Goal: Task Accomplishment & Management: Use online tool/utility

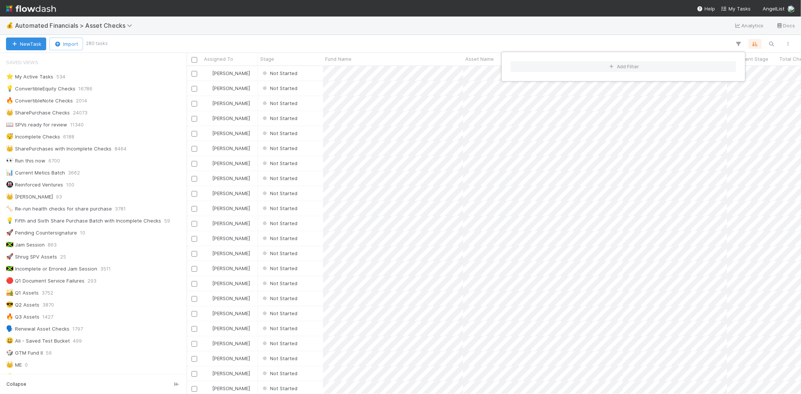
scroll to position [322, 607]
click at [488, 31] on div "Add Filter" at bounding box center [400, 197] width 801 height 394
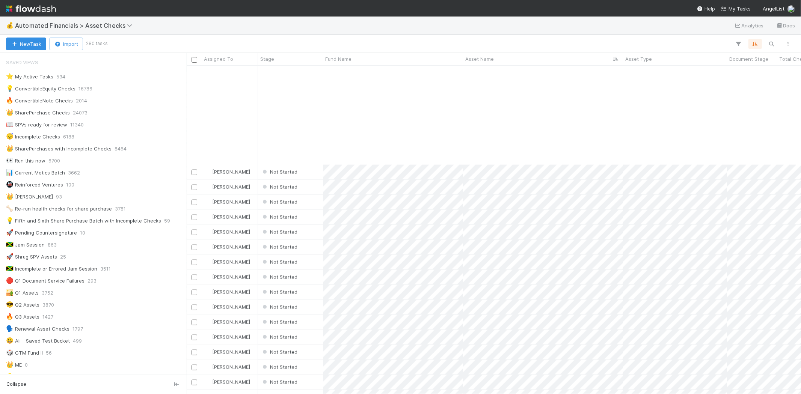
scroll to position [792, 0]
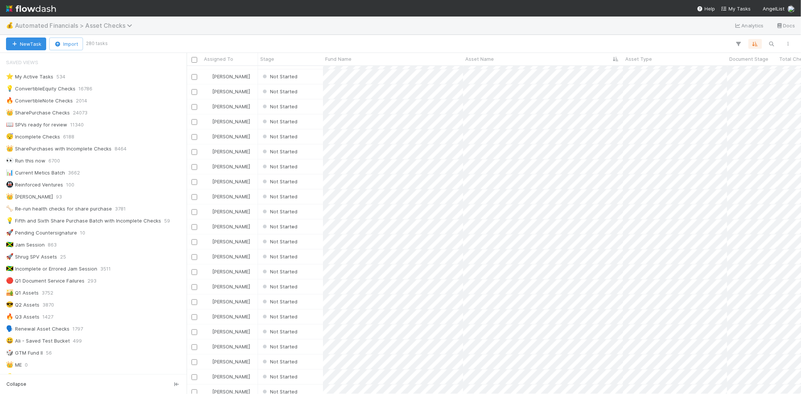
click at [116, 24] on span "Automated Financials > Asset Checks" at bounding box center [75, 26] width 121 height 8
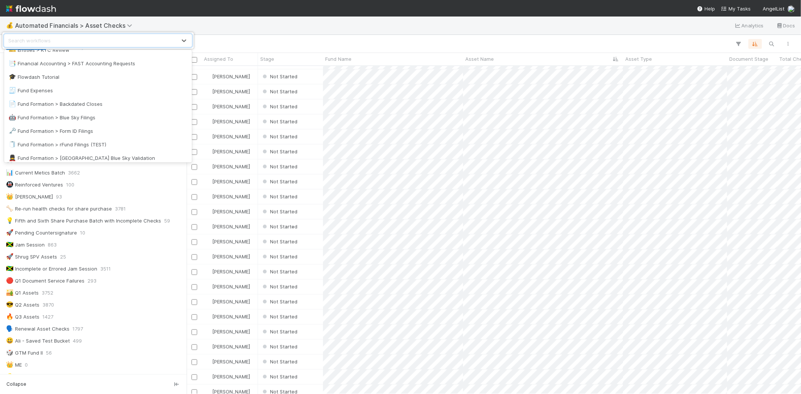
scroll to position [208, 0]
click at [105, 114] on div "🤖 Fund Formation > Blue Sky Filings" at bounding box center [98, 114] width 179 height 8
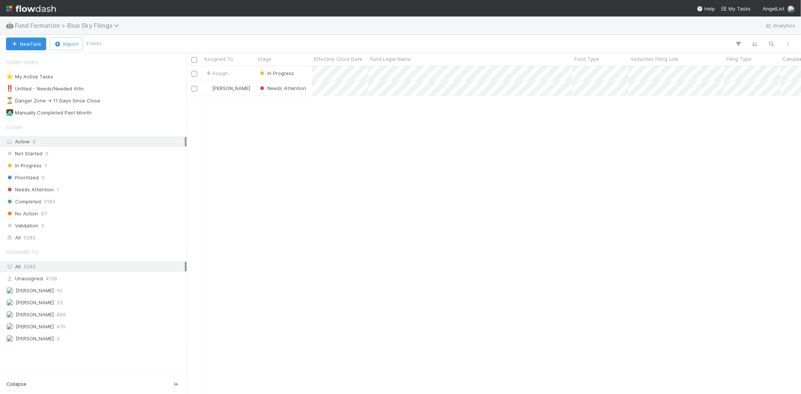
scroll to position [322, 607]
click at [102, 26] on span "Fund Formation > Blue Sky Filings" at bounding box center [69, 26] width 108 height 8
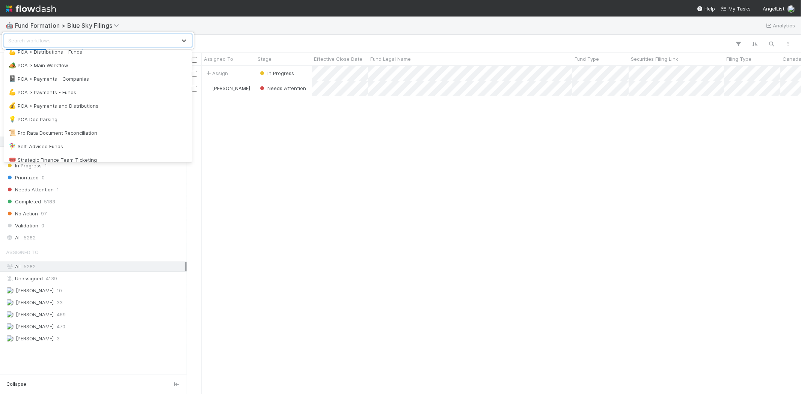
scroll to position [573, 0]
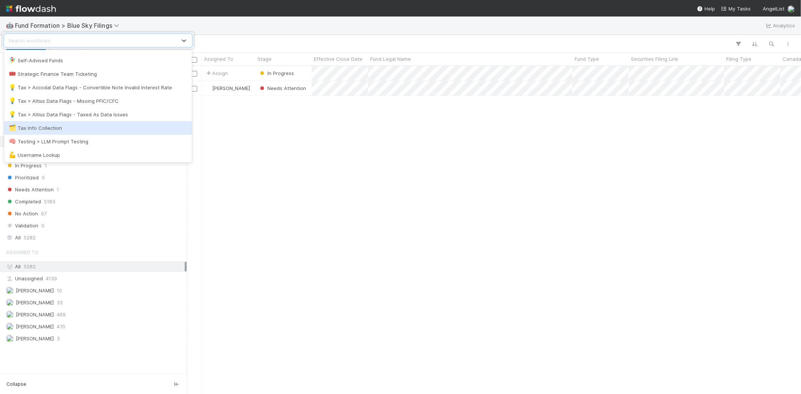
click at [88, 126] on div "🗂️ Tax Info Collection" at bounding box center [98, 128] width 179 height 8
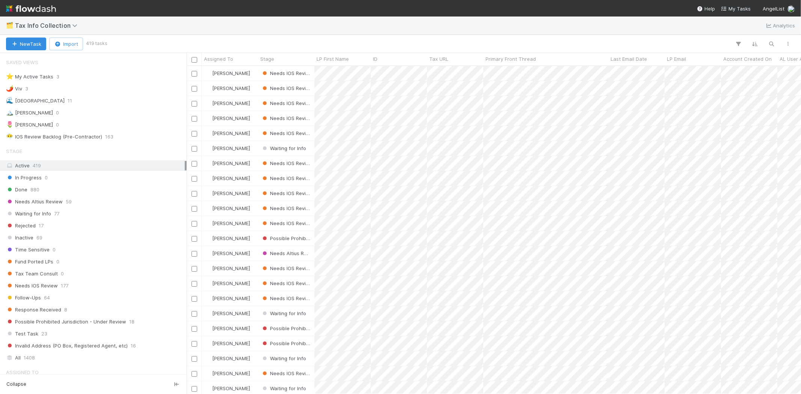
scroll to position [6, 6]
click at [63, 27] on span "Tax Info Collection" at bounding box center [48, 26] width 66 height 8
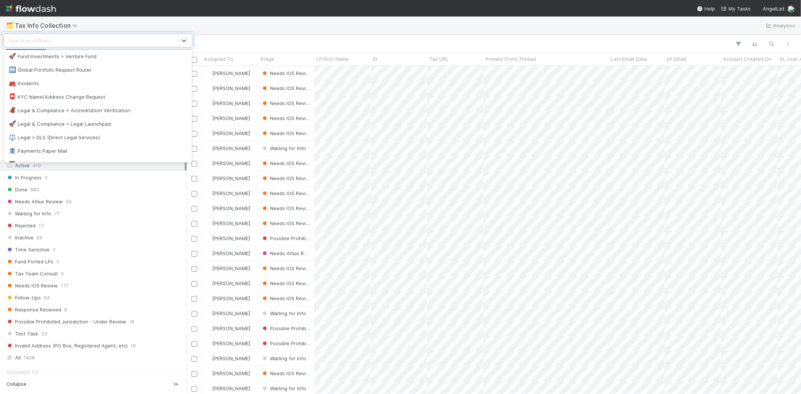
scroll to position [365, 0]
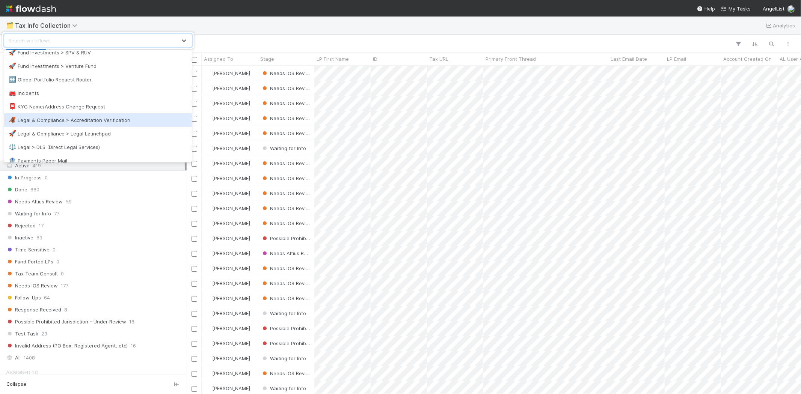
click at [104, 122] on div "🦧 Legal & Compliance > Accreditation Verification" at bounding box center [98, 120] width 179 height 8
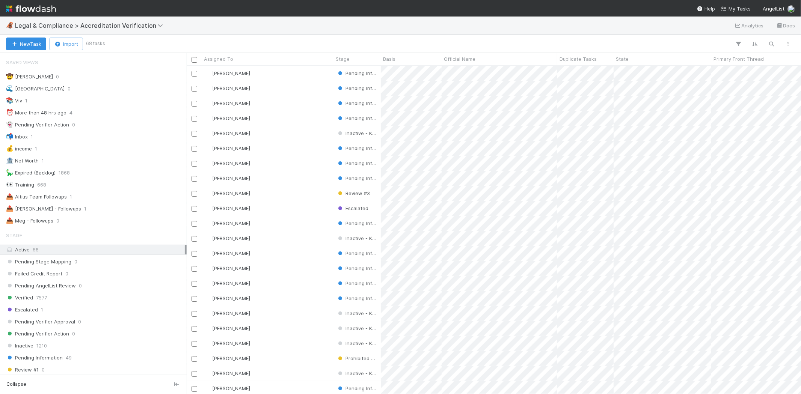
scroll to position [322, 607]
click at [79, 24] on span "Legal & Compliance > Accreditation Verification" at bounding box center [91, 26] width 152 height 8
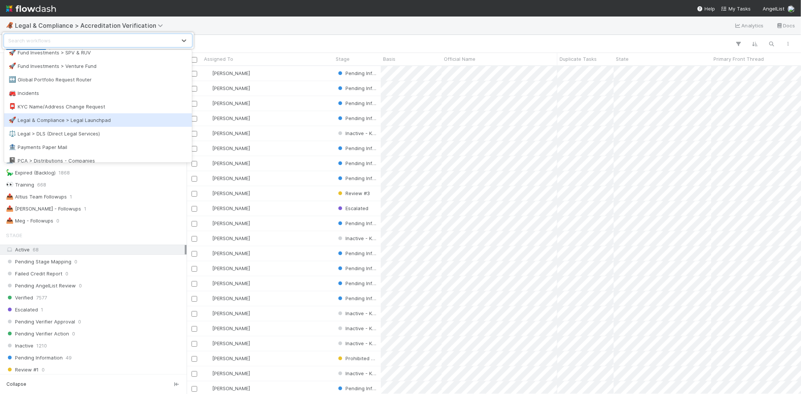
scroll to position [281, 0]
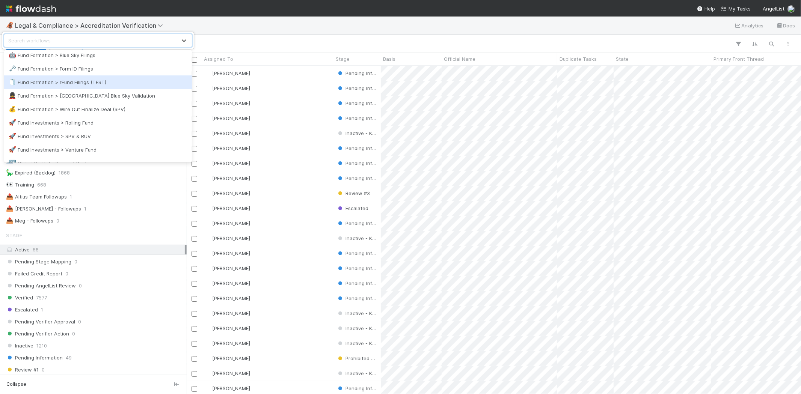
click at [123, 79] on div "🧻 Fund Formation > rFund Filings (TEST)" at bounding box center [98, 82] width 179 height 8
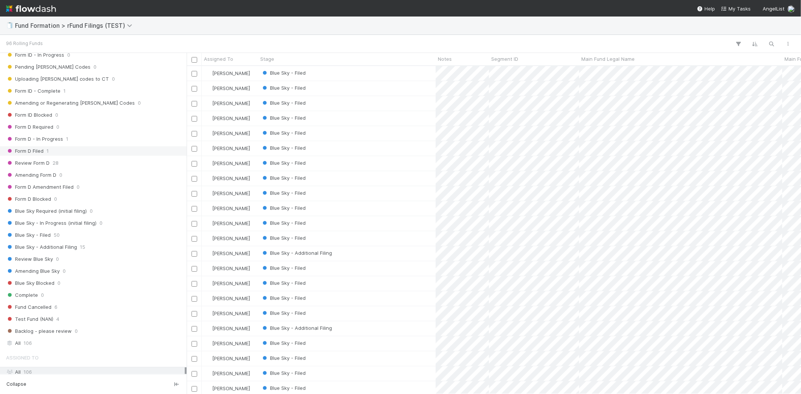
scroll to position [179, 0]
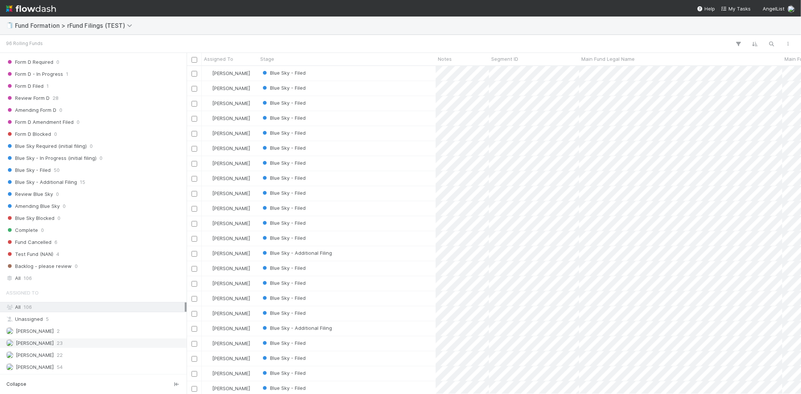
click at [94, 340] on div "[PERSON_NAME] 23" at bounding box center [95, 343] width 179 height 9
click at [388, 259] on div "Blue Sky - Additional Filing" at bounding box center [347, 266] width 178 height 15
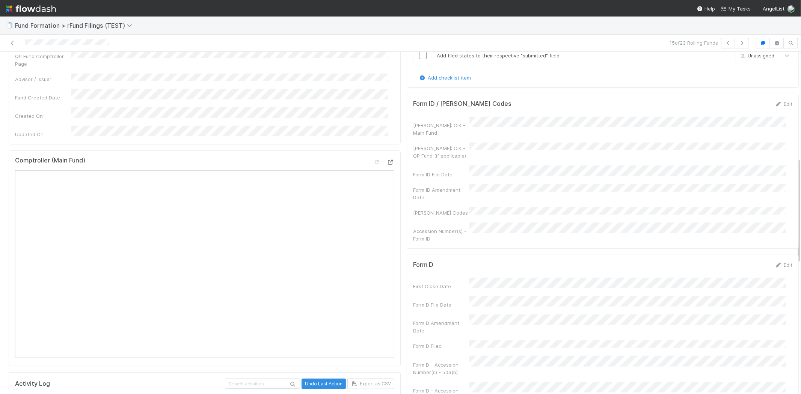
scroll to position [459, 0]
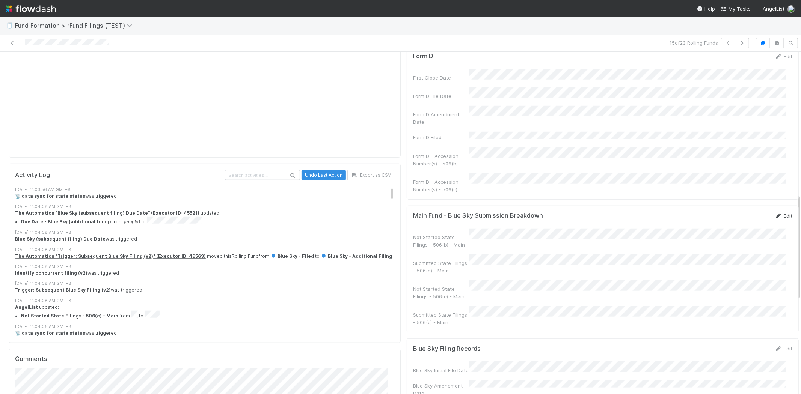
click at [774, 213] on link "Edit" at bounding box center [783, 216] width 18 height 6
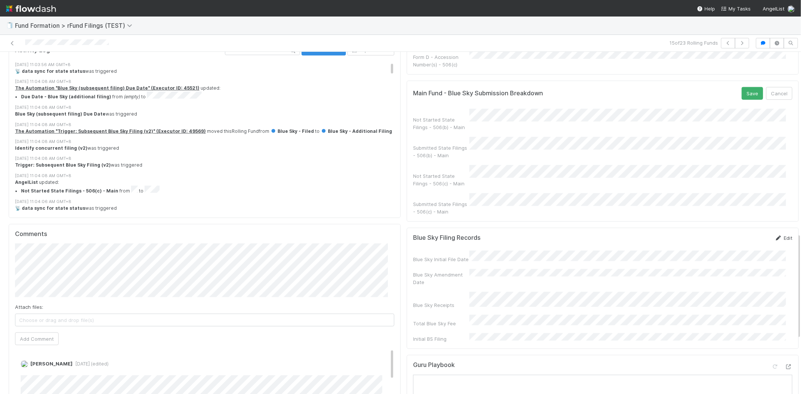
click at [774, 235] on link "Edit" at bounding box center [783, 238] width 18 height 6
click at [736, 228] on div "Blue Sky Filing Records Save Cancel Blue Sky Initial File Date Blue Sky Amendme…" at bounding box center [603, 307] width 392 height 159
click at [741, 234] on button "Save" at bounding box center [751, 240] width 21 height 13
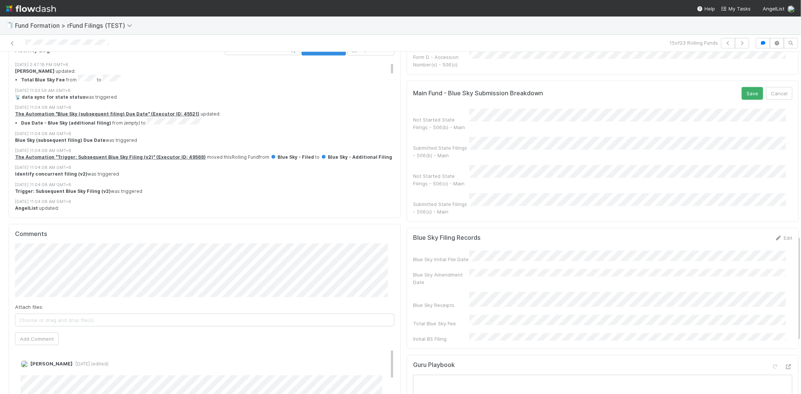
scroll to position [591, 0]
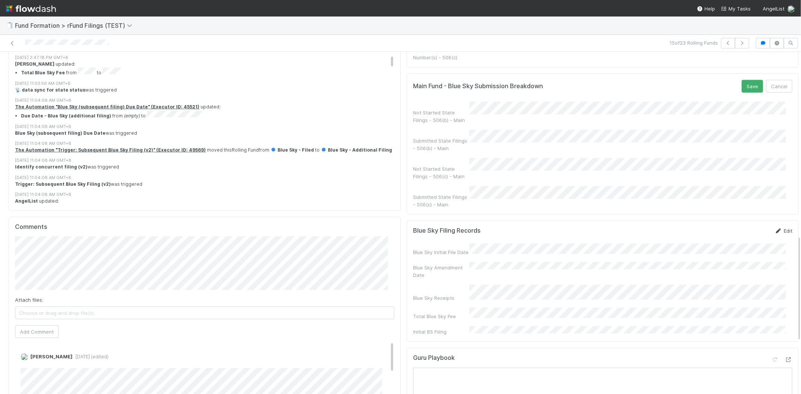
click at [774, 229] on icon at bounding box center [778, 231] width 8 height 5
click at [741, 227] on button "Save" at bounding box center [751, 233] width 21 height 13
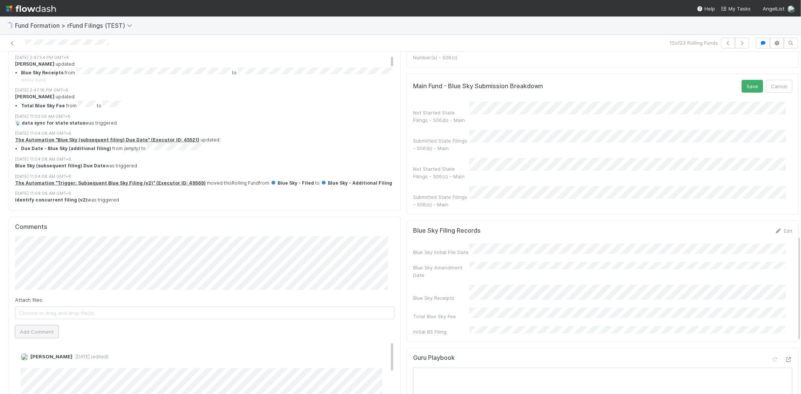
click at [38, 325] on button "Add Comment" at bounding box center [37, 331] width 44 height 13
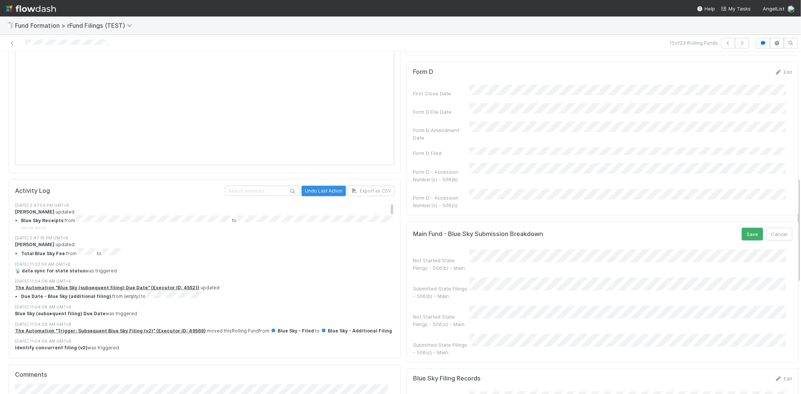
scroll to position [382, 0]
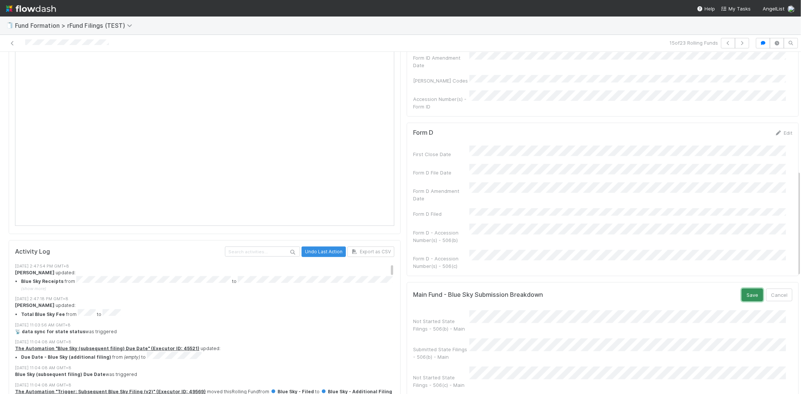
click at [741, 289] on button "Save" at bounding box center [751, 295] width 21 height 13
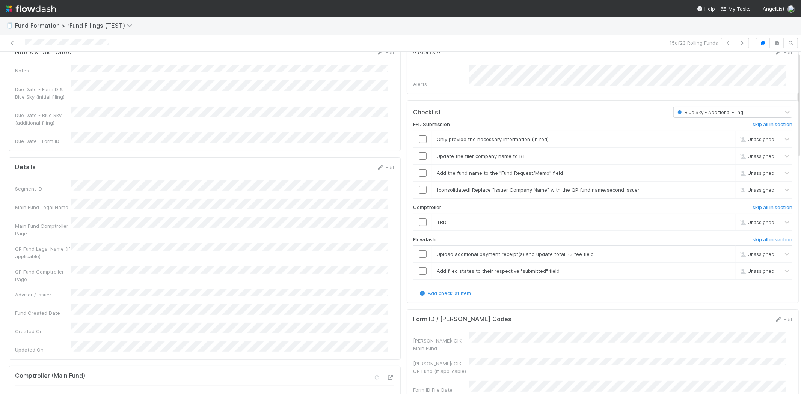
scroll to position [0, 0]
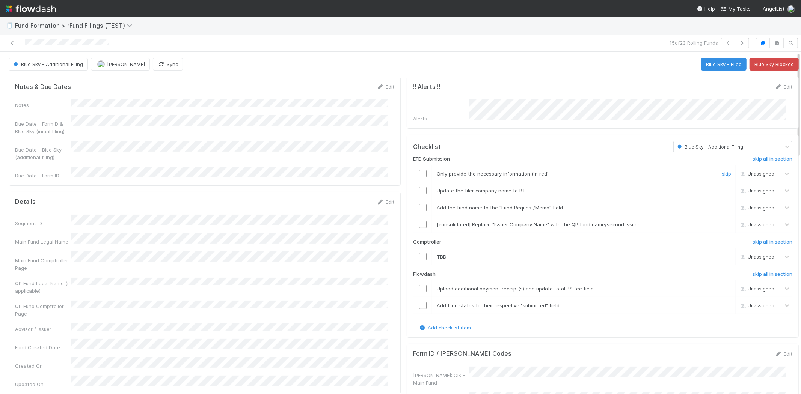
drag, startPoint x: 417, startPoint y: 171, endPoint x: 417, endPoint y: 178, distance: 7.1
click at [419, 172] on input "checkbox" at bounding box center [423, 174] width 8 height 8
click at [419, 190] on input "checkbox" at bounding box center [423, 191] width 8 height 8
click at [419, 207] on input "checkbox" at bounding box center [423, 208] width 8 height 8
click at [419, 223] on input "checkbox" at bounding box center [423, 225] width 8 height 8
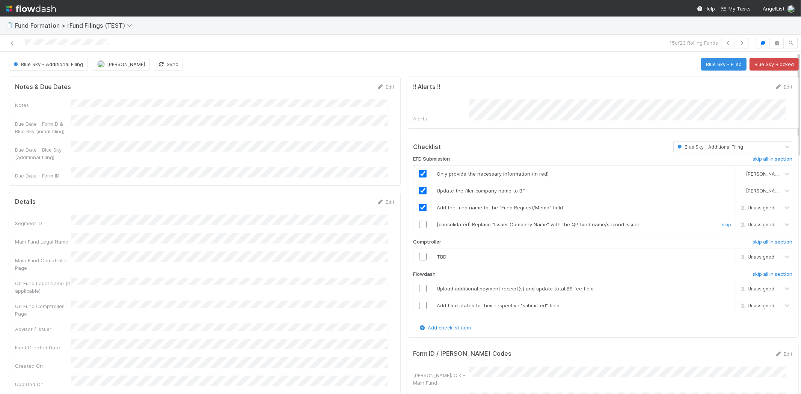
checkbox input "true"
click at [722, 257] on link "skip" at bounding box center [726, 257] width 9 height 6
click at [419, 287] on input "checkbox" at bounding box center [423, 289] width 8 height 8
click at [419, 303] on input "checkbox" at bounding box center [423, 306] width 8 height 8
click at [714, 66] on button "Blue Sky - Filed" at bounding box center [723, 64] width 45 height 13
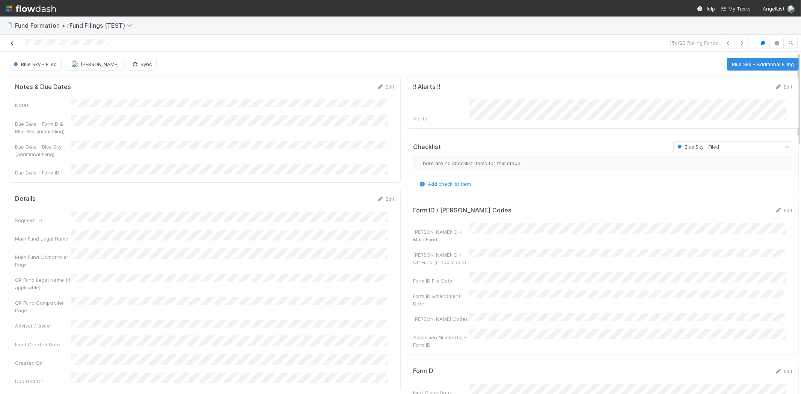
click at [10, 46] on icon at bounding box center [13, 43] width 8 height 5
